Goal: Find specific page/section: Find specific page/section

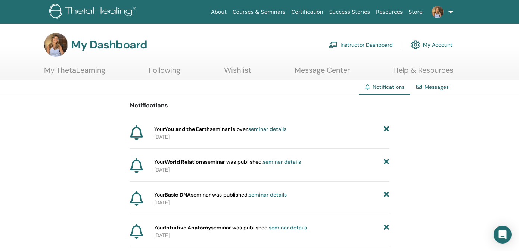
click at [371, 46] on link "Instructor Dashboard" at bounding box center [360, 45] width 64 height 16
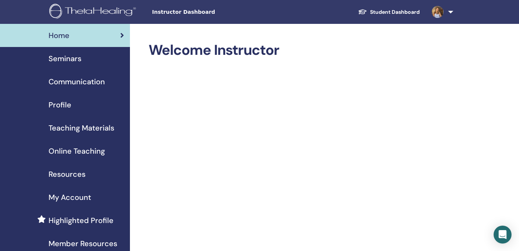
click at [65, 58] on span "Seminars" at bounding box center [64, 58] width 33 height 11
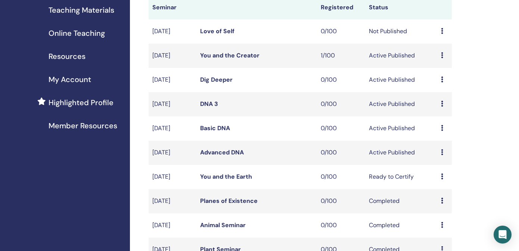
scroll to position [132, 0]
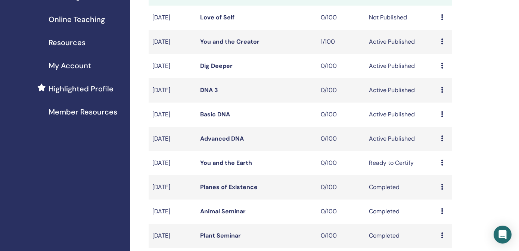
click at [221, 139] on link "Advanced DNA" at bounding box center [222, 139] width 44 height 8
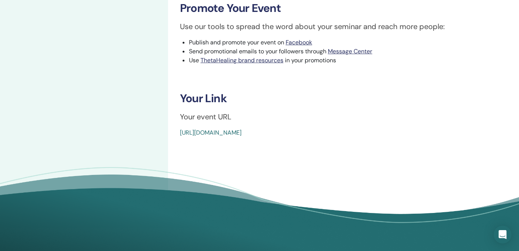
scroll to position [232, 0]
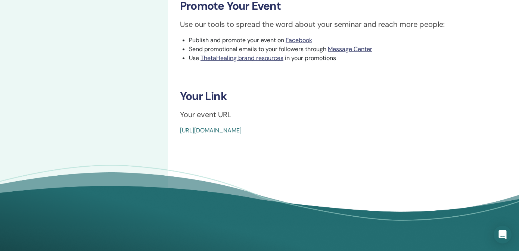
drag, startPoint x: 351, startPoint y: 132, endPoint x: 176, endPoint y: 132, distance: 174.2
copy link "https://www.thetahealing.com/seminar-375097-details.html"
